Goal: Use online tool/utility: Utilize a website feature to perform a specific function

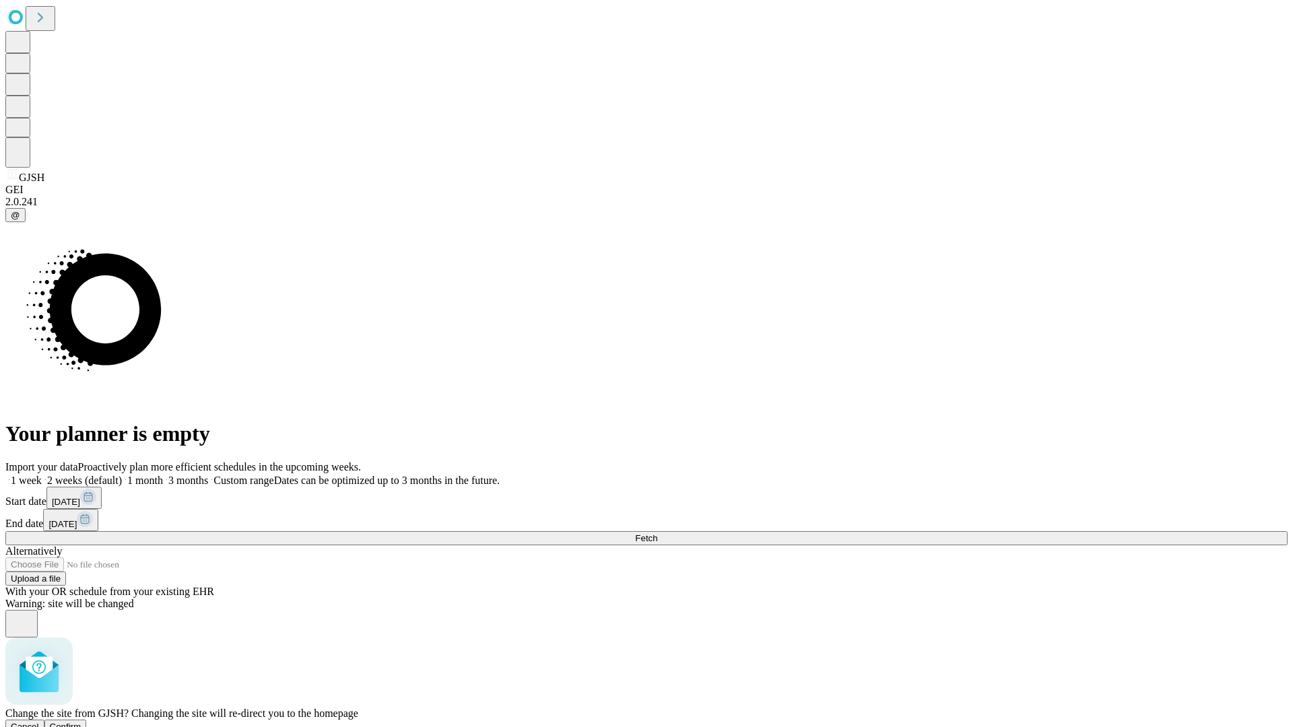
click at [81, 722] on span "Confirm" at bounding box center [66, 727] width 32 height 10
click at [42, 475] on label "1 week" at bounding box center [23, 480] width 36 height 11
click at [657, 533] on span "Fetch" at bounding box center [646, 538] width 22 height 10
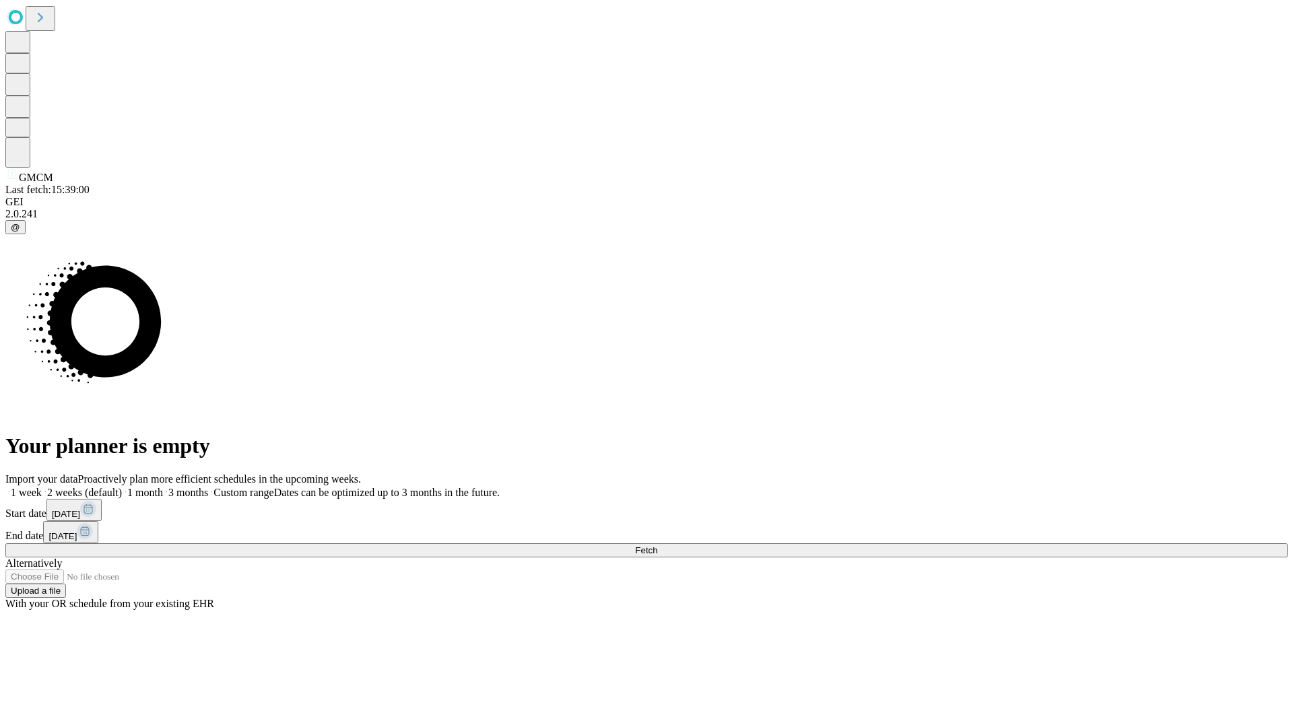
click at [42, 487] on label "1 week" at bounding box center [23, 492] width 36 height 11
click at [657, 545] on span "Fetch" at bounding box center [646, 550] width 22 height 10
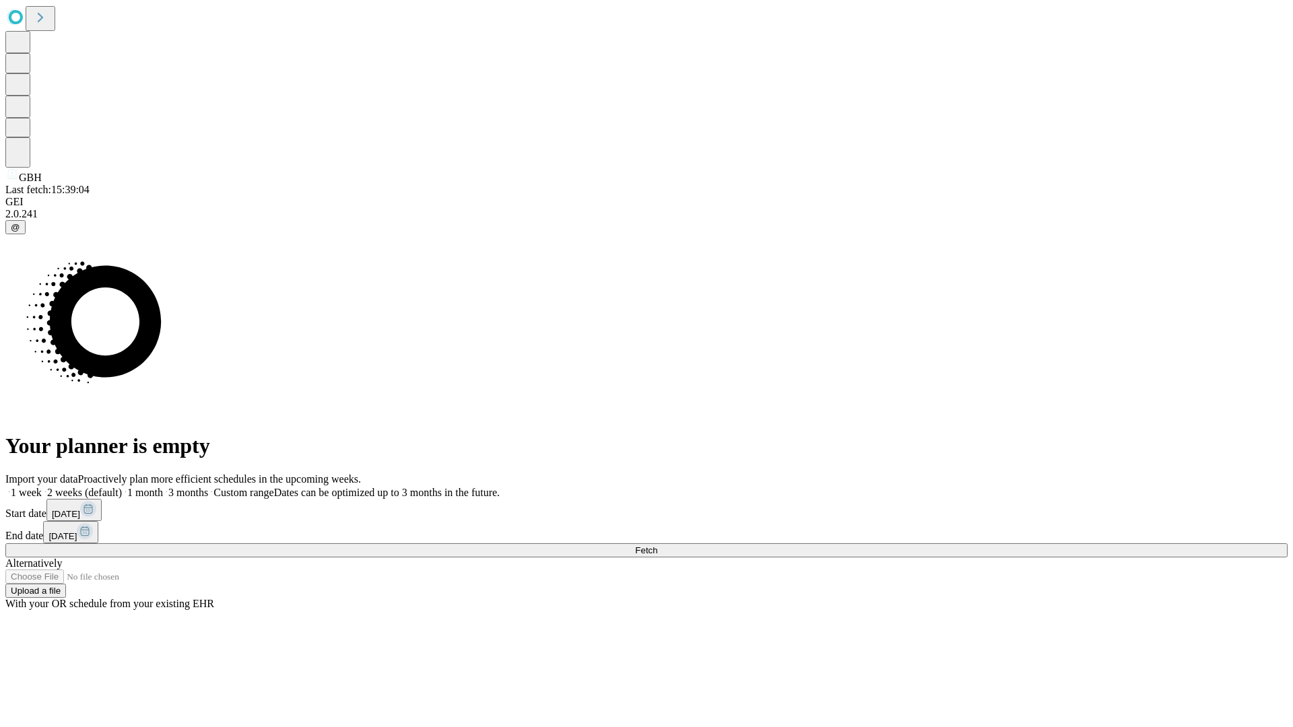
click at [42, 487] on label "1 week" at bounding box center [23, 492] width 36 height 11
click at [657, 545] on span "Fetch" at bounding box center [646, 550] width 22 height 10
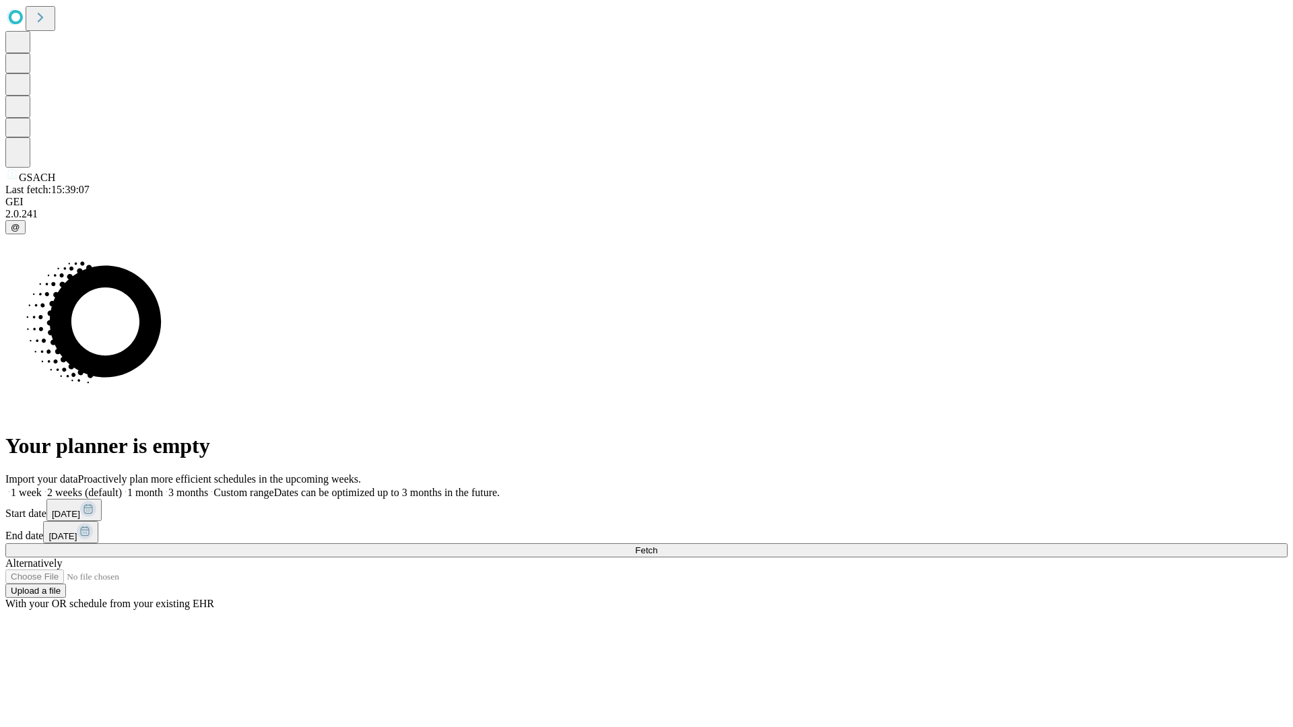
click at [42, 487] on label "1 week" at bounding box center [23, 492] width 36 height 11
click at [657, 545] on span "Fetch" at bounding box center [646, 550] width 22 height 10
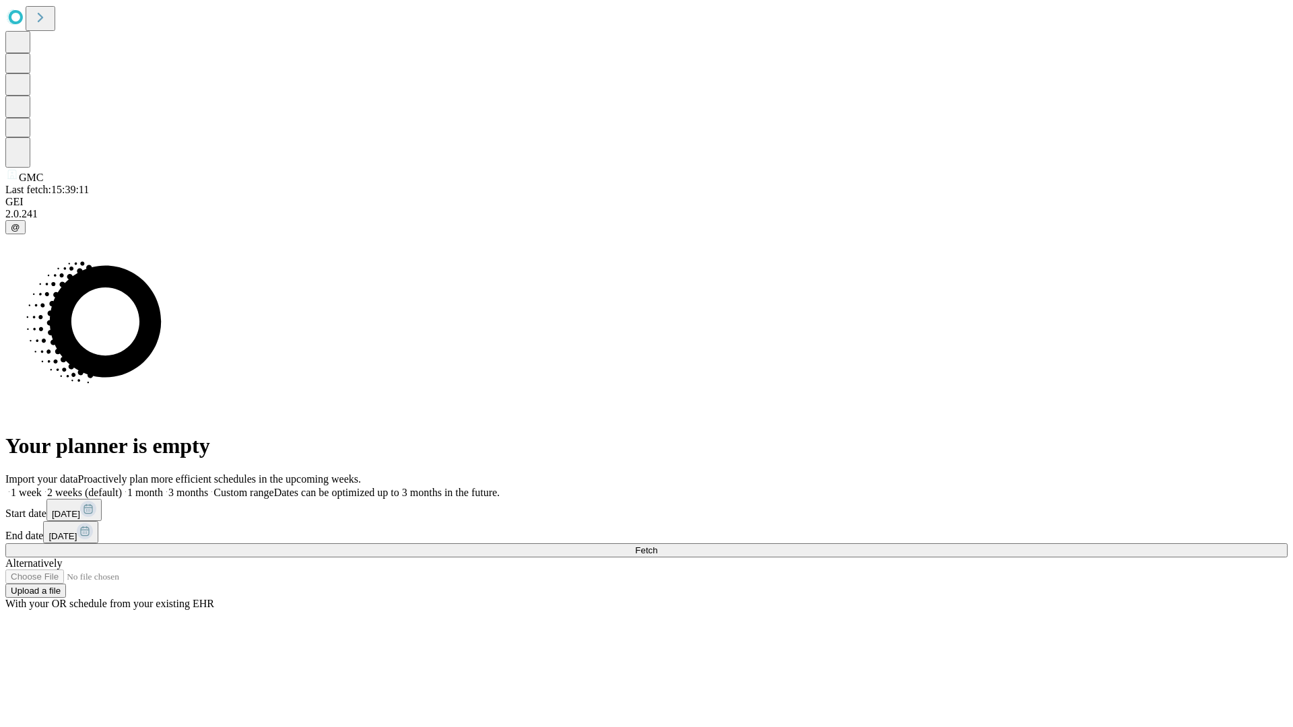
click at [42, 487] on label "1 week" at bounding box center [23, 492] width 36 height 11
click at [657, 545] on span "Fetch" at bounding box center [646, 550] width 22 height 10
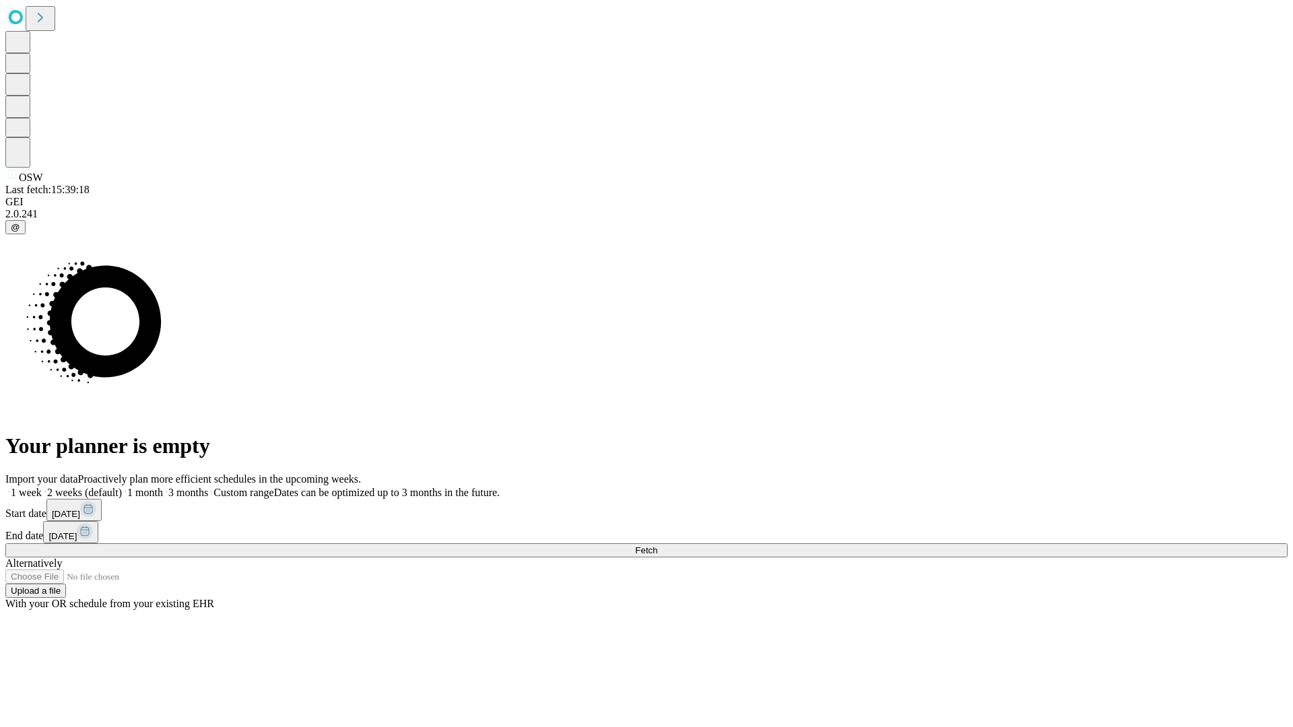
click at [42, 487] on label "1 week" at bounding box center [23, 492] width 36 height 11
click at [657, 545] on span "Fetch" at bounding box center [646, 550] width 22 height 10
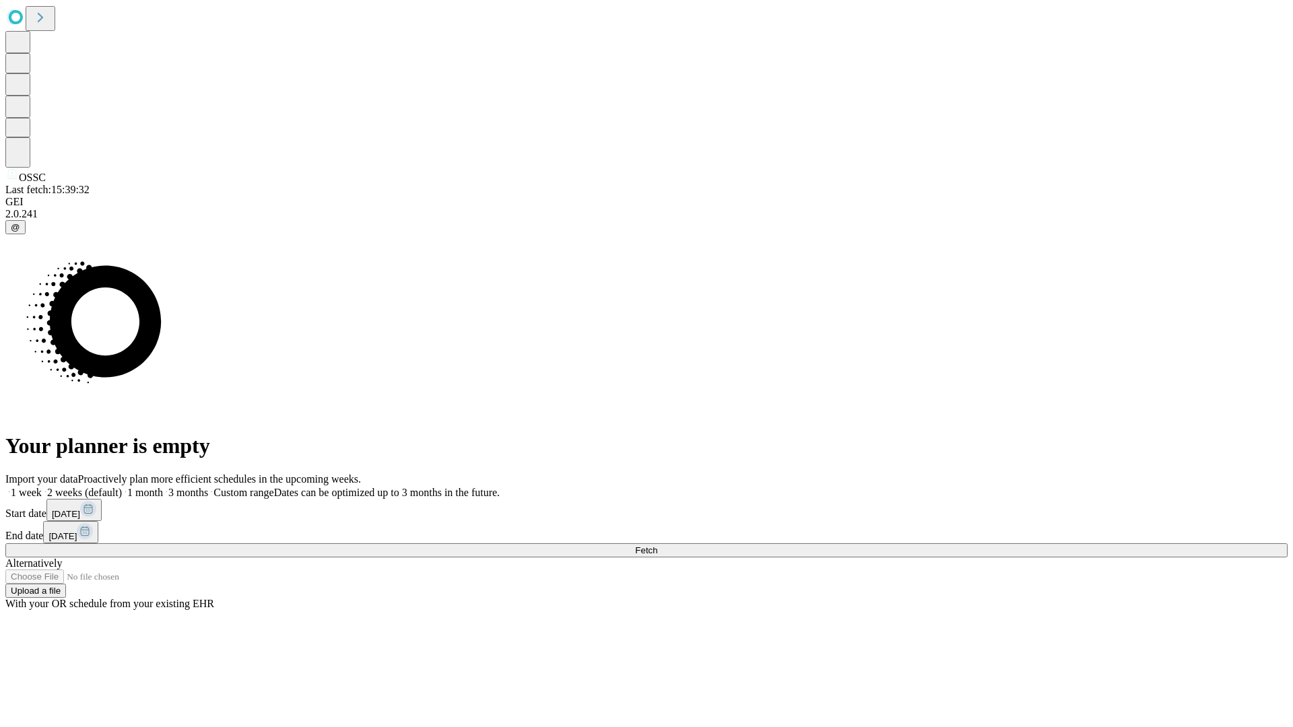
click at [42, 487] on label "1 week" at bounding box center [23, 492] width 36 height 11
click at [657, 545] on span "Fetch" at bounding box center [646, 550] width 22 height 10
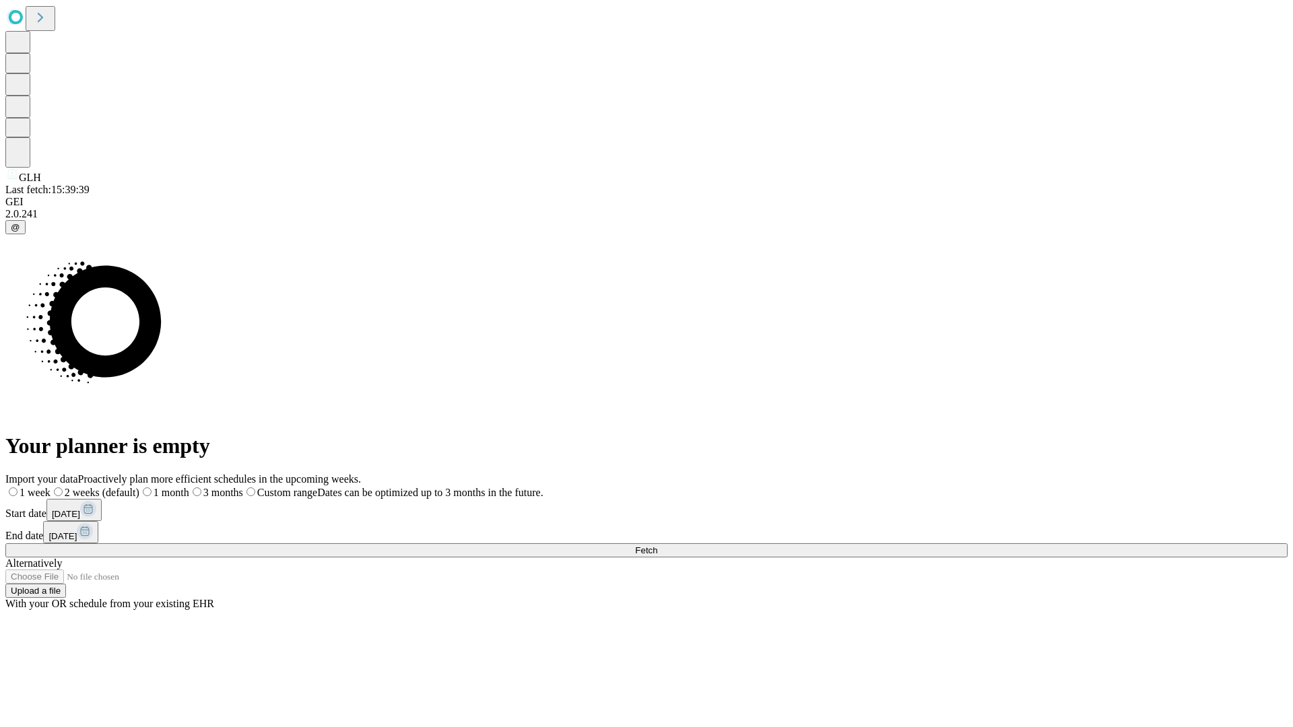
click at [51, 487] on label "1 week" at bounding box center [27, 492] width 45 height 11
click at [657, 545] on span "Fetch" at bounding box center [646, 550] width 22 height 10
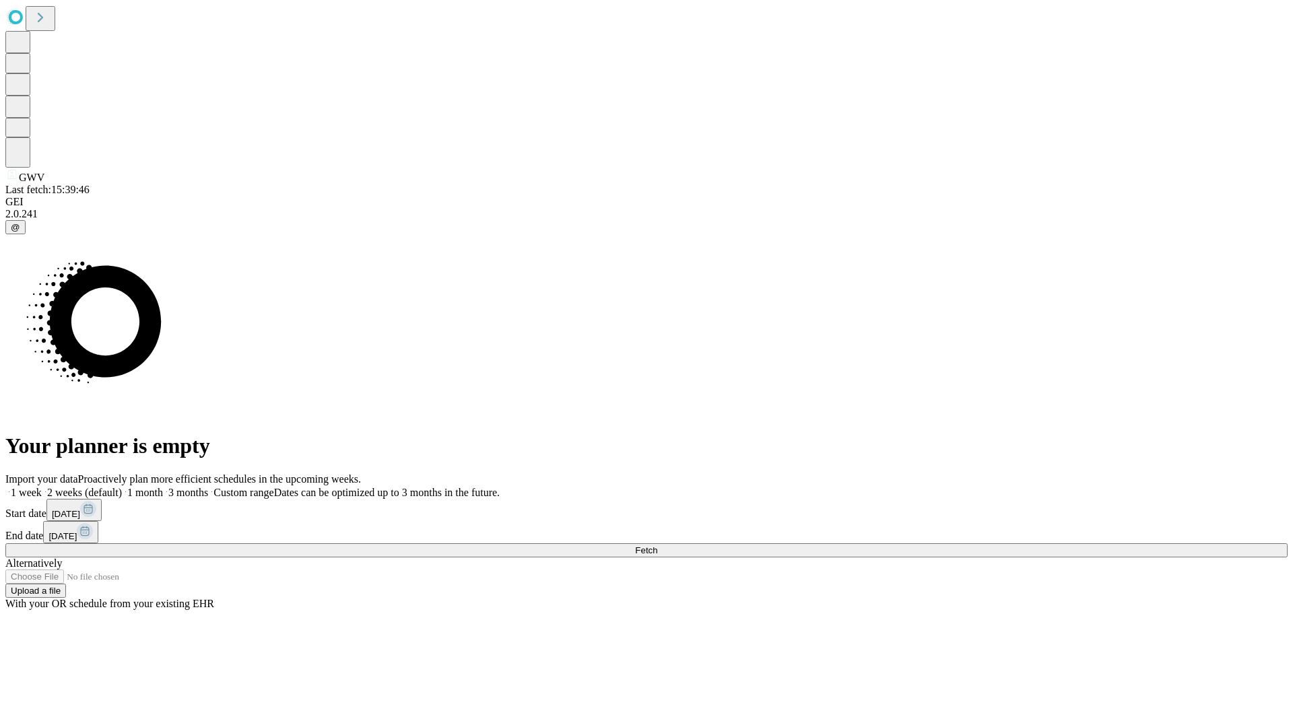
click at [42, 487] on label "1 week" at bounding box center [23, 492] width 36 height 11
click at [657, 545] on span "Fetch" at bounding box center [646, 550] width 22 height 10
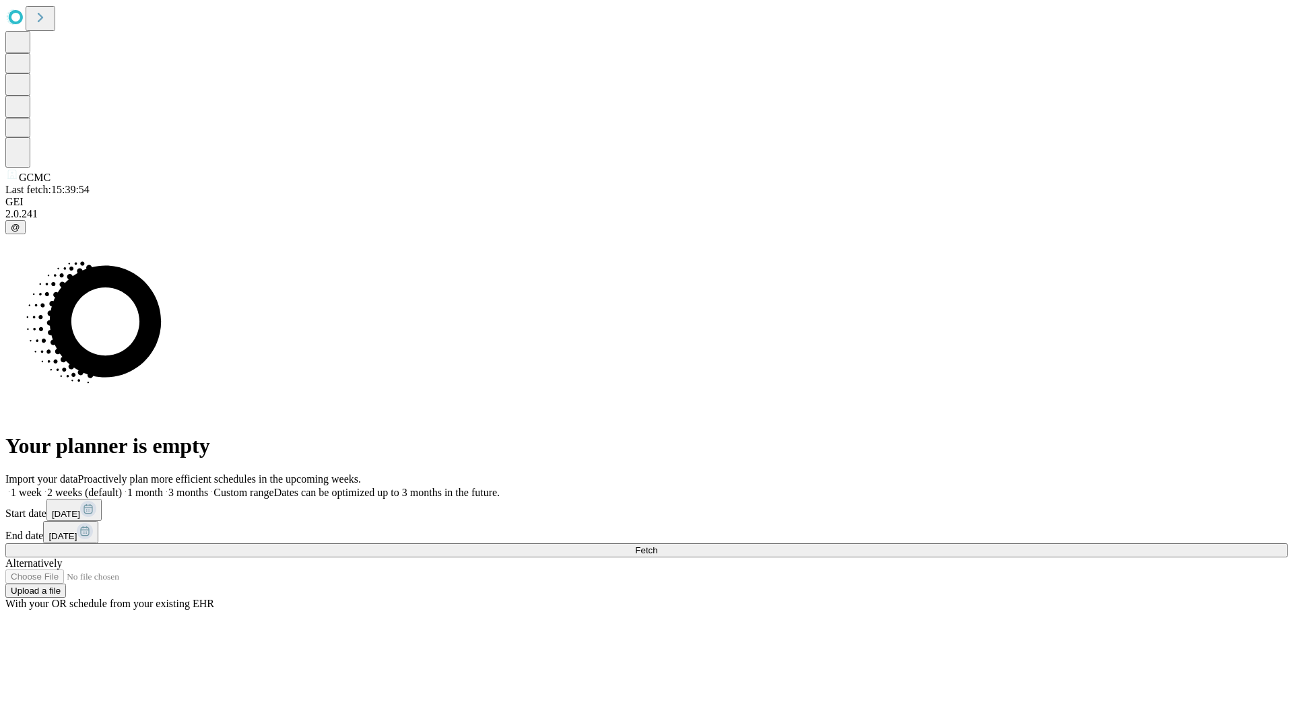
click at [657, 545] on span "Fetch" at bounding box center [646, 550] width 22 height 10
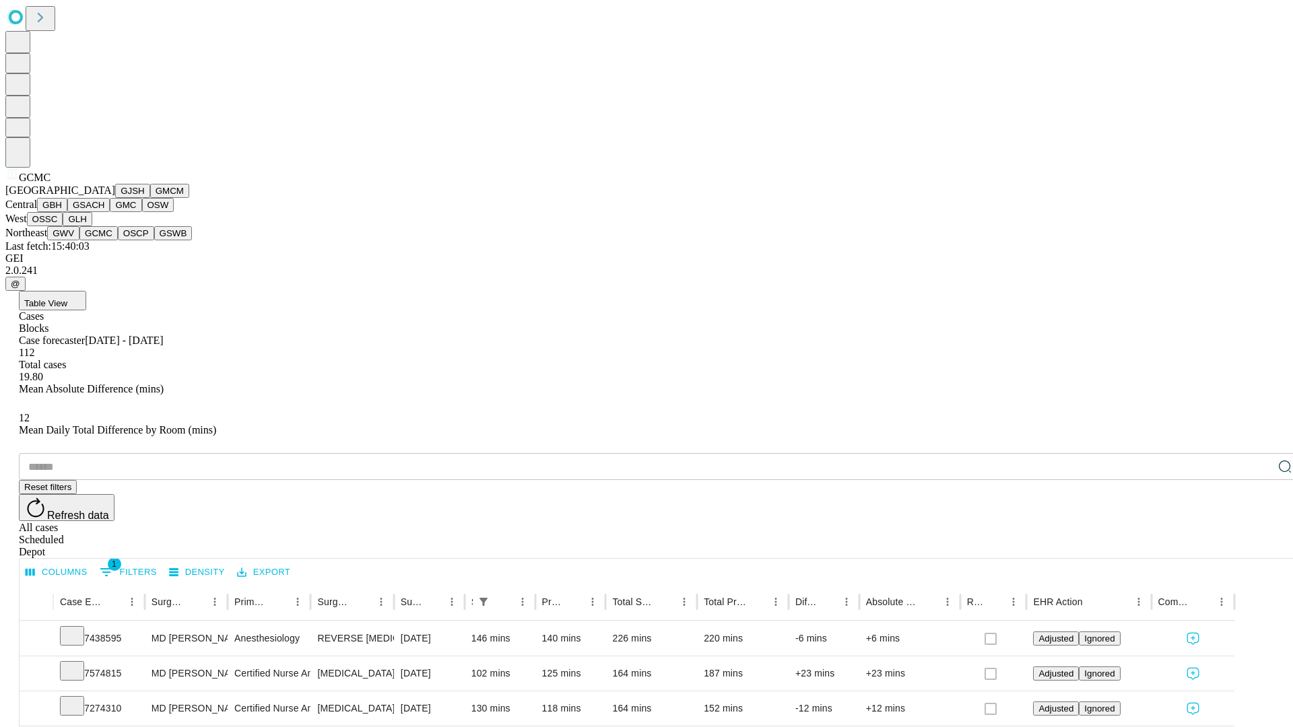
click at [118, 240] on button "OSCP" at bounding box center [136, 233] width 36 height 14
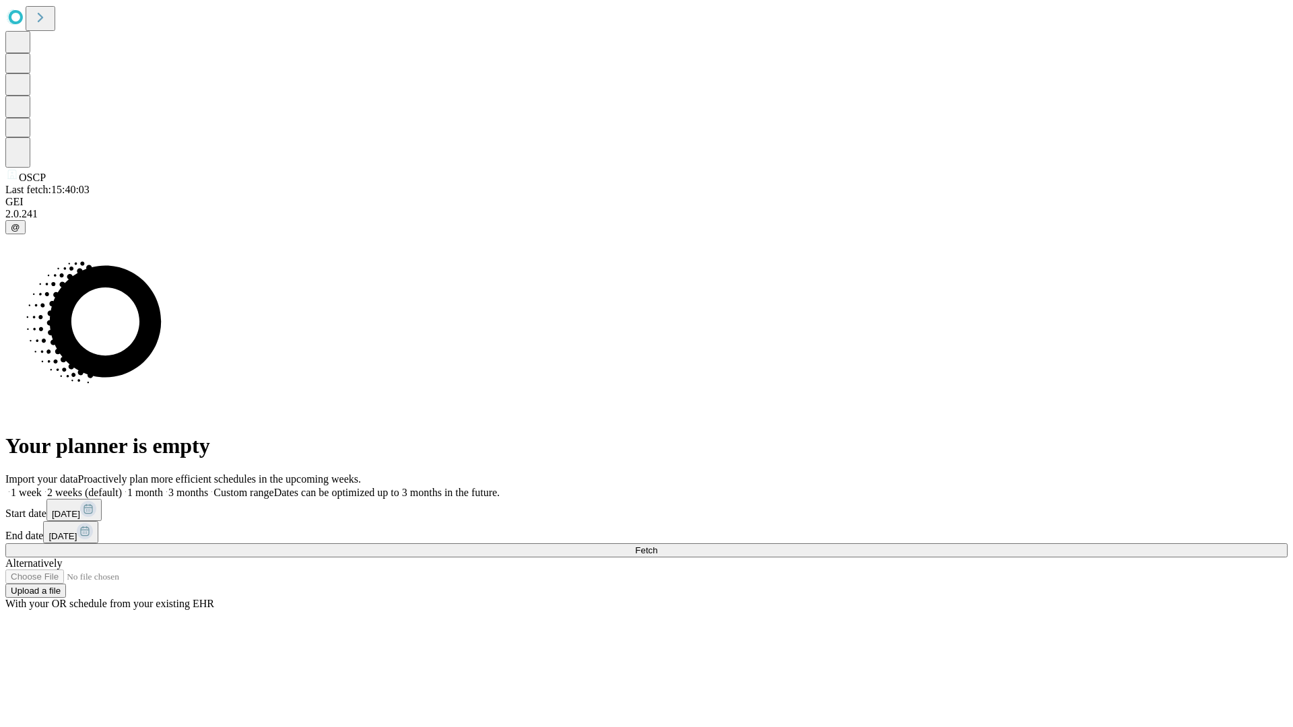
click at [42, 487] on label "1 week" at bounding box center [23, 492] width 36 height 11
click at [657, 545] on span "Fetch" at bounding box center [646, 550] width 22 height 10
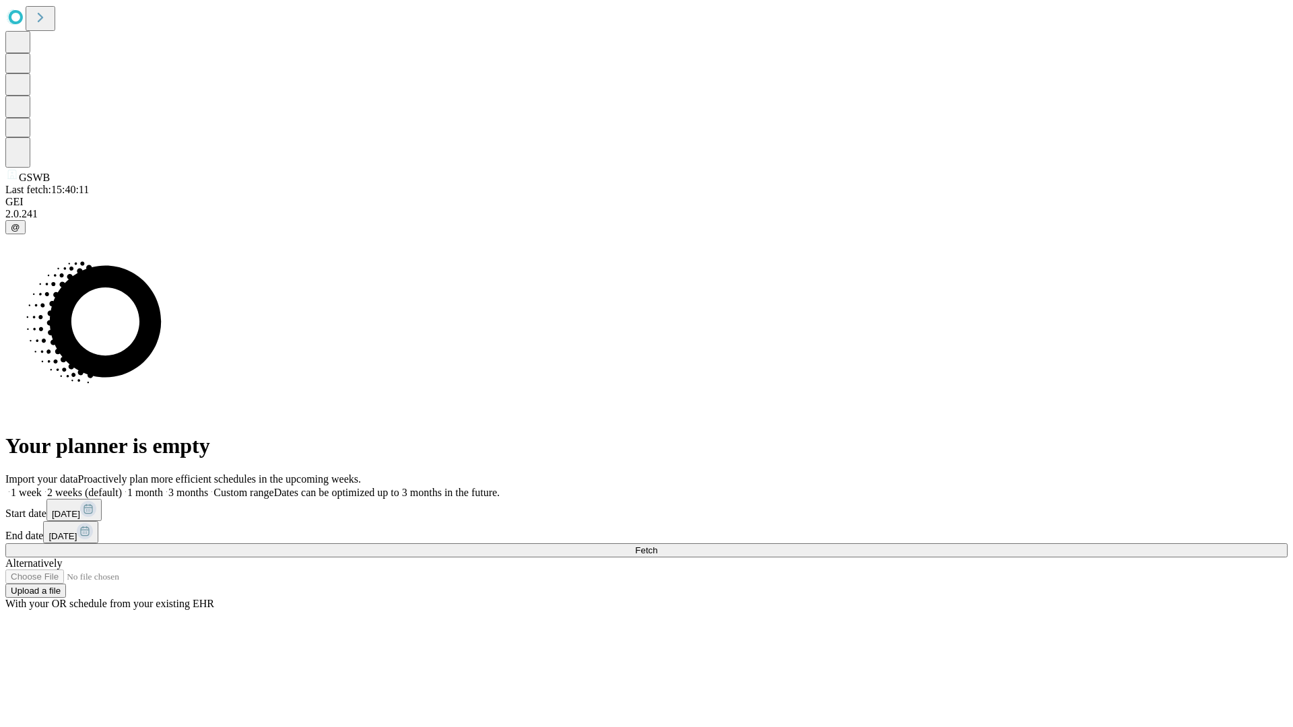
click at [42, 487] on label "1 week" at bounding box center [23, 492] width 36 height 11
click at [657, 545] on span "Fetch" at bounding box center [646, 550] width 22 height 10
